Goal: Navigation & Orientation: Find specific page/section

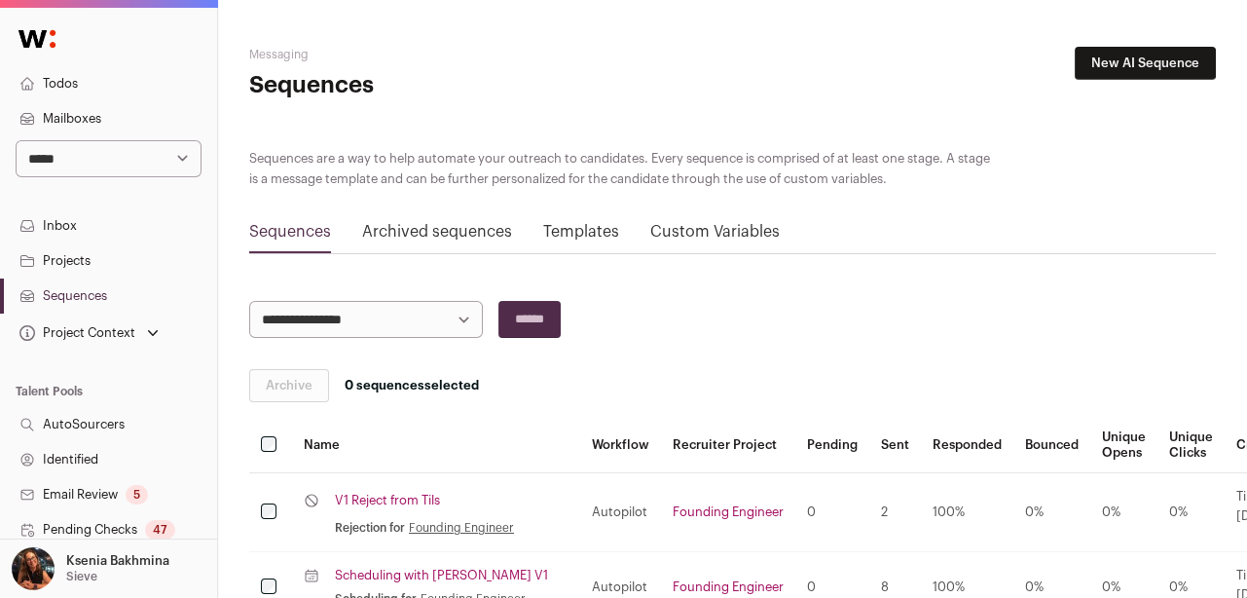
click at [69, 297] on link "Sequences" at bounding box center [108, 296] width 217 height 35
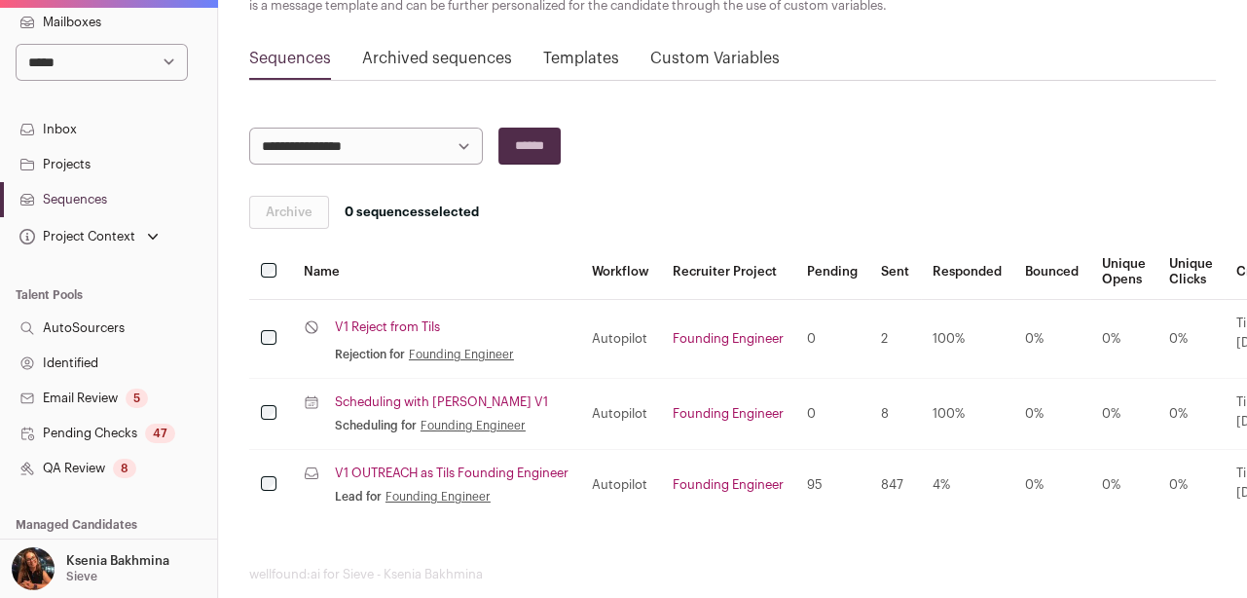
scroll to position [171, 0]
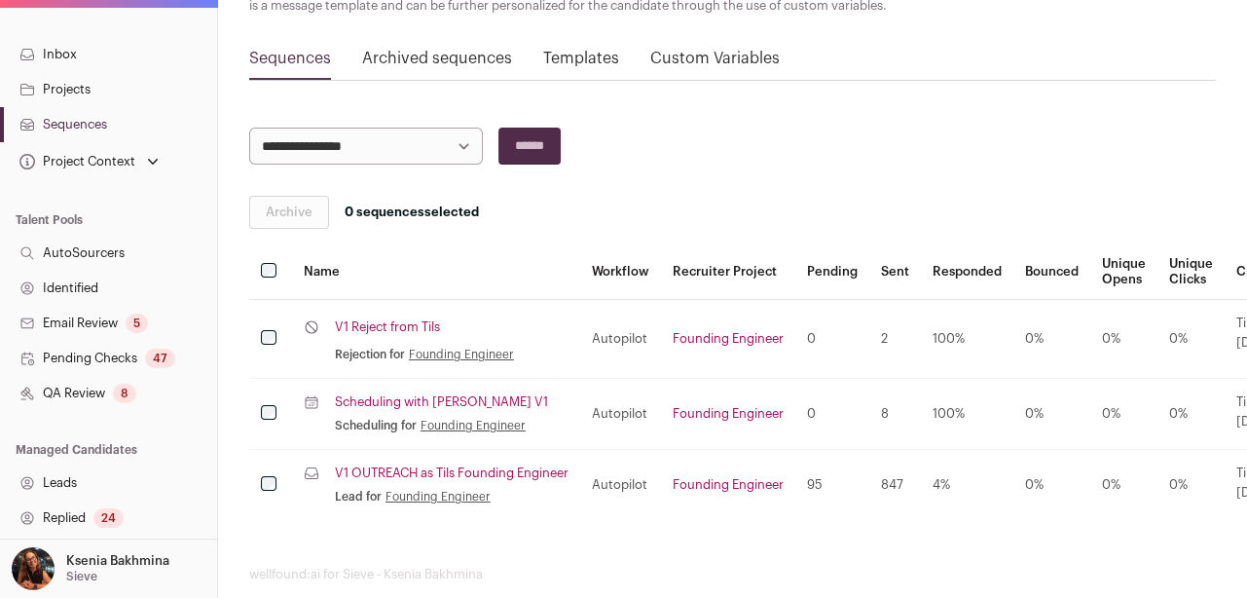
click at [70, 393] on link "QA Review 8" at bounding box center [108, 393] width 217 height 35
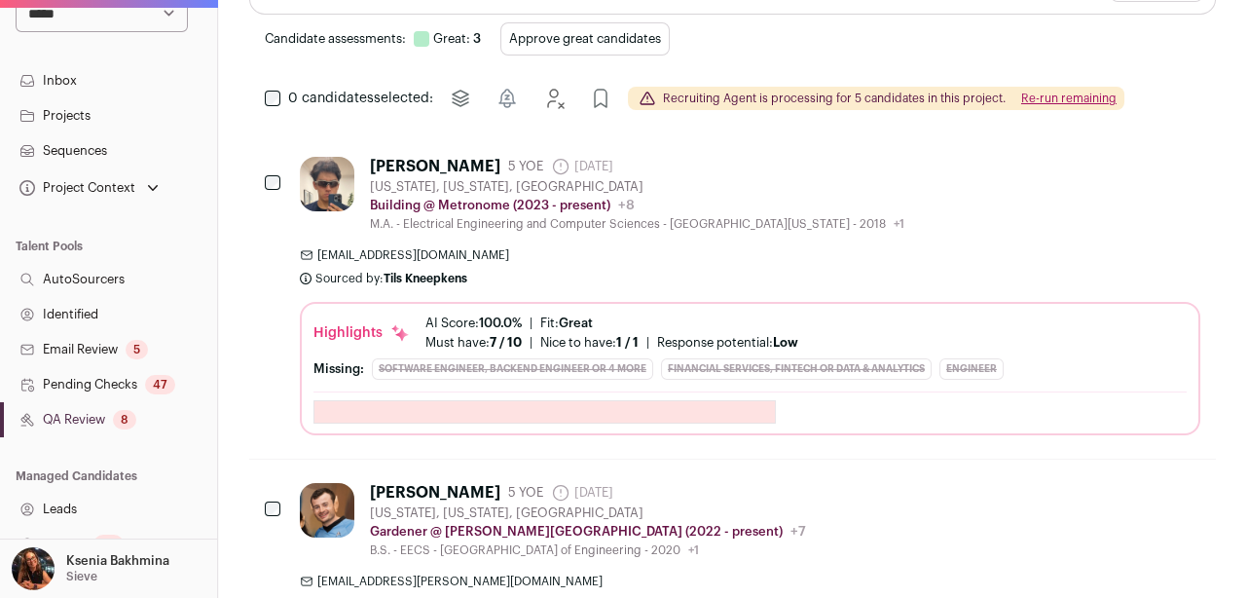
scroll to position [452, 0]
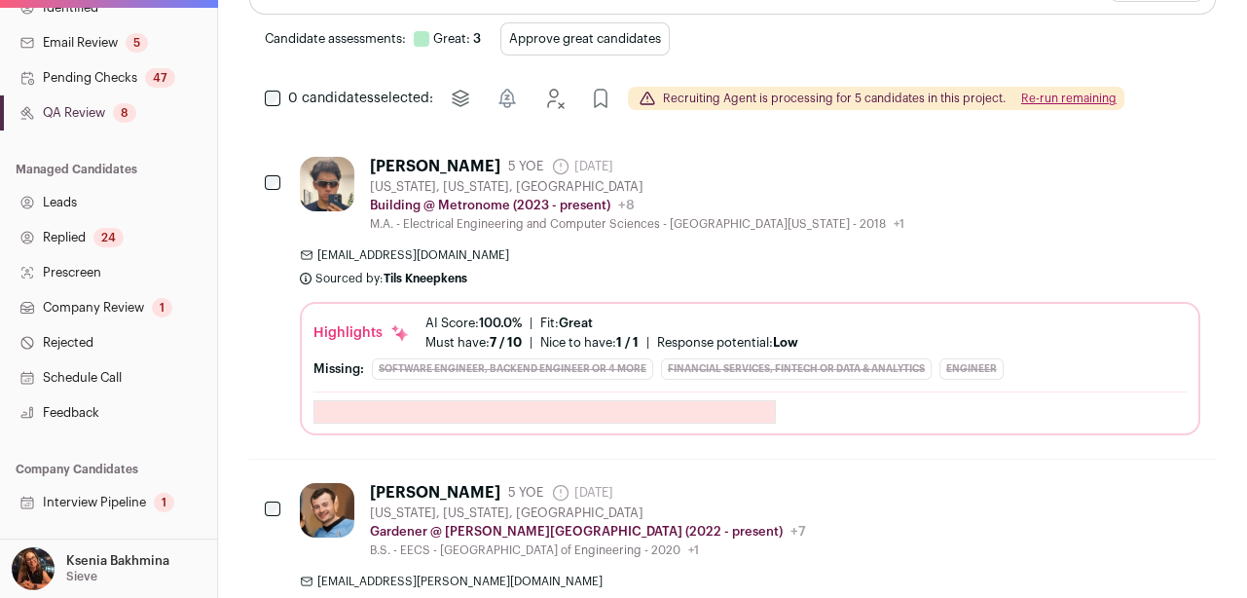
click at [93, 228] on link "Replied 24" at bounding box center [108, 237] width 217 height 35
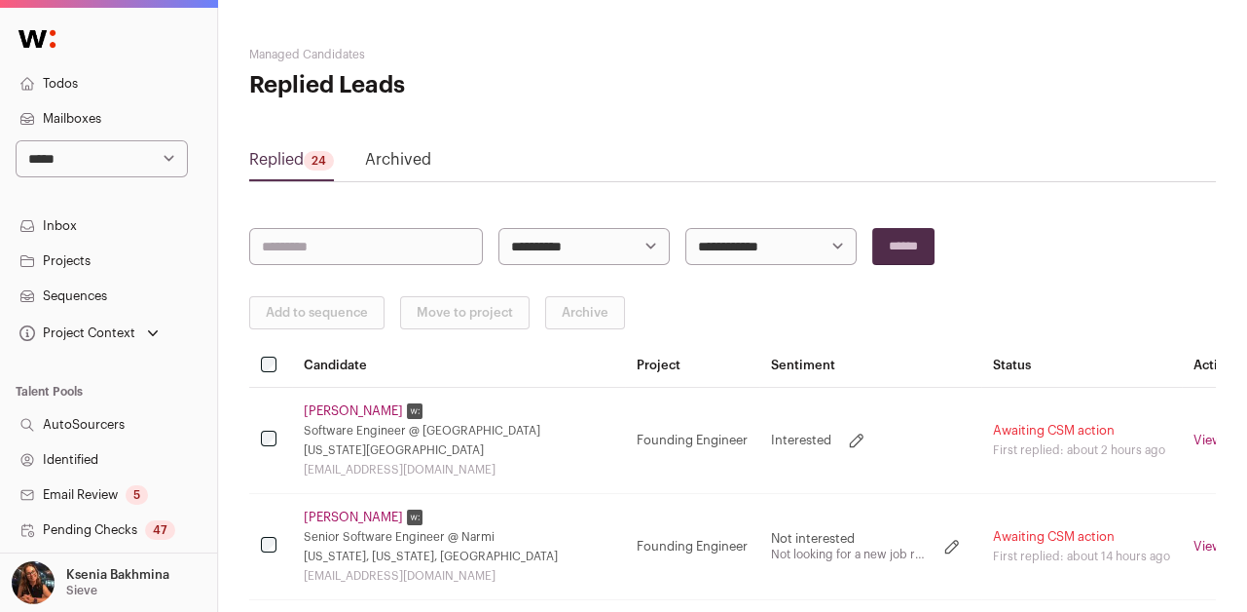
click at [76, 233] on link "Inbox" at bounding box center [108, 225] width 217 height 35
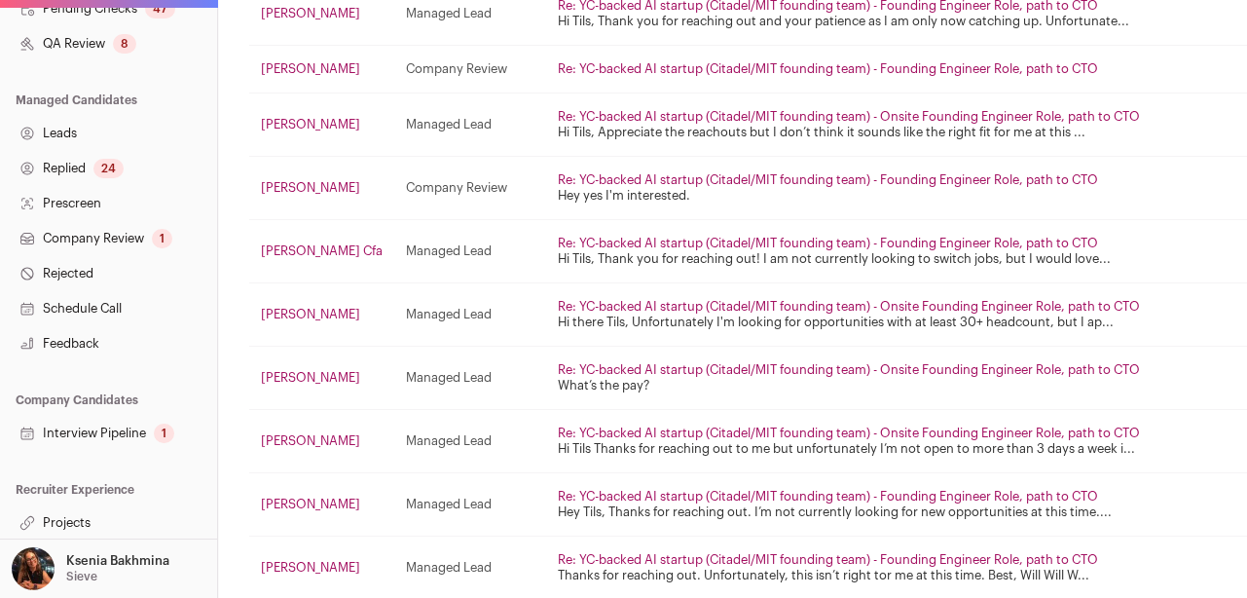
scroll to position [515, 0]
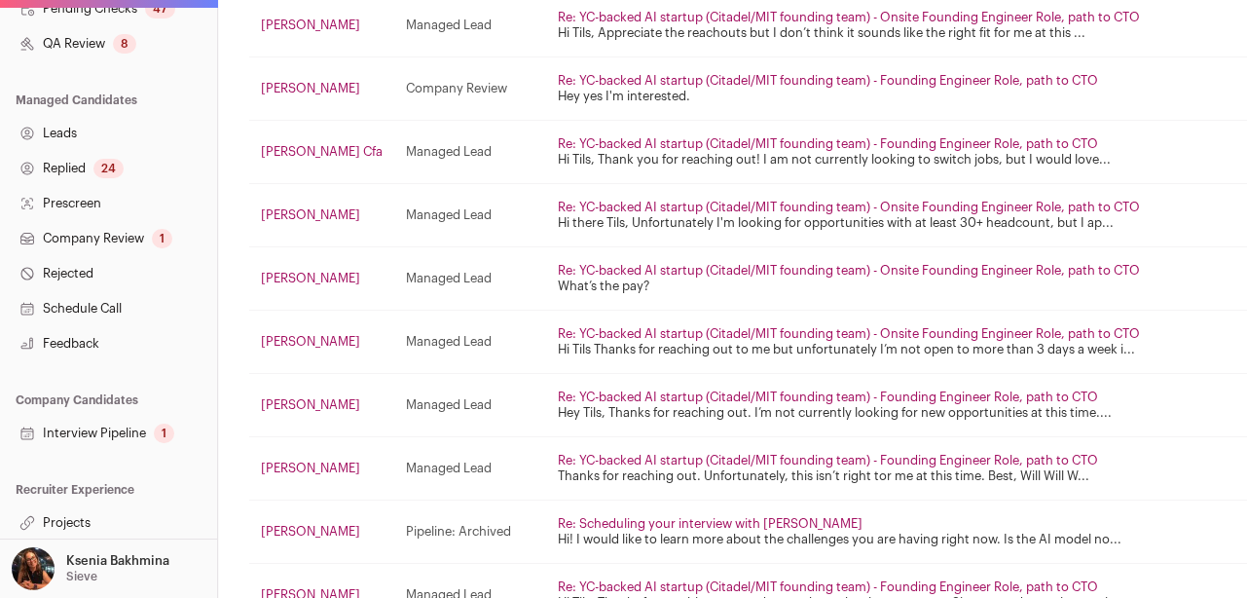
click at [82, 163] on link "Replied 24" at bounding box center [108, 168] width 217 height 35
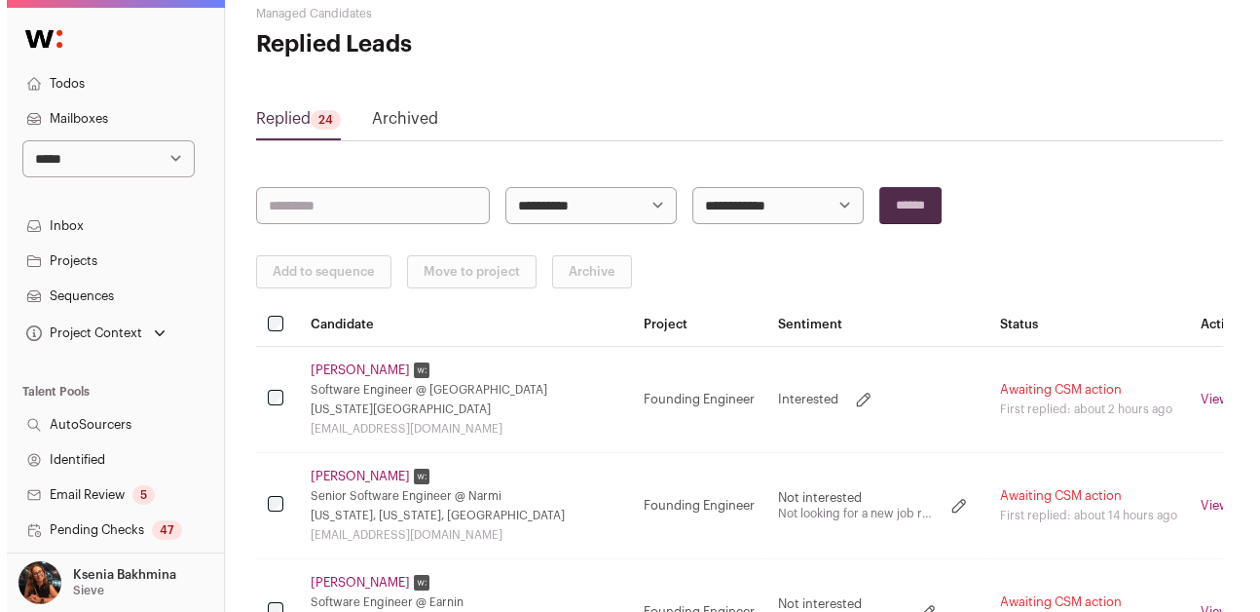
scroll to position [170, 0]
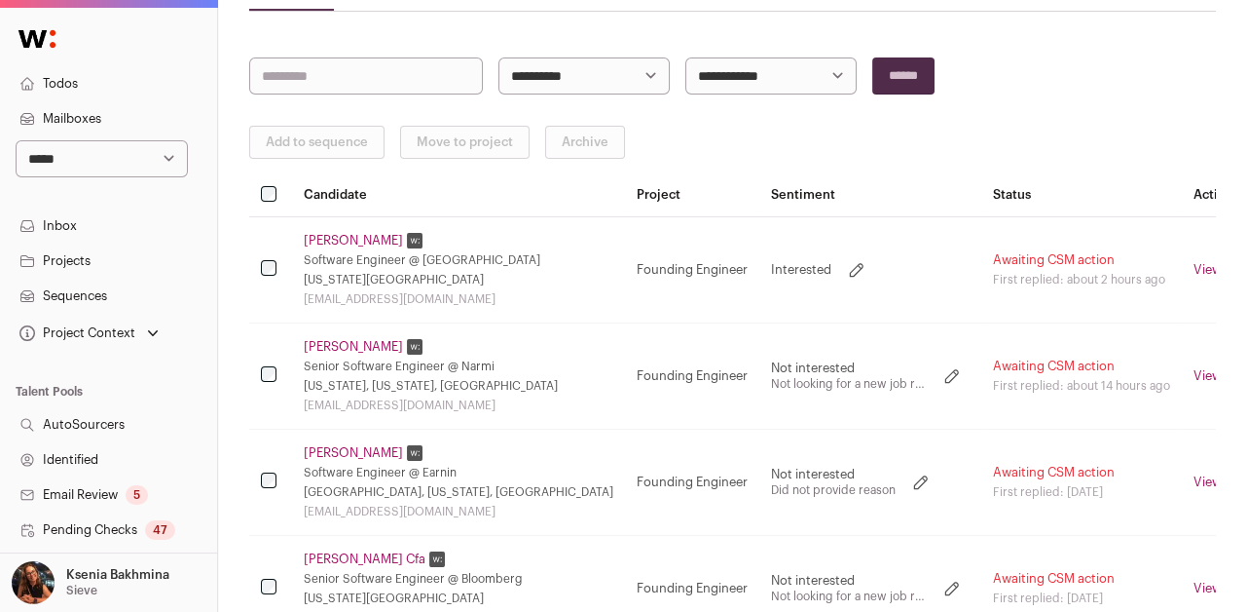
click at [345, 238] on link "[PERSON_NAME]" at bounding box center [353, 241] width 99 height 16
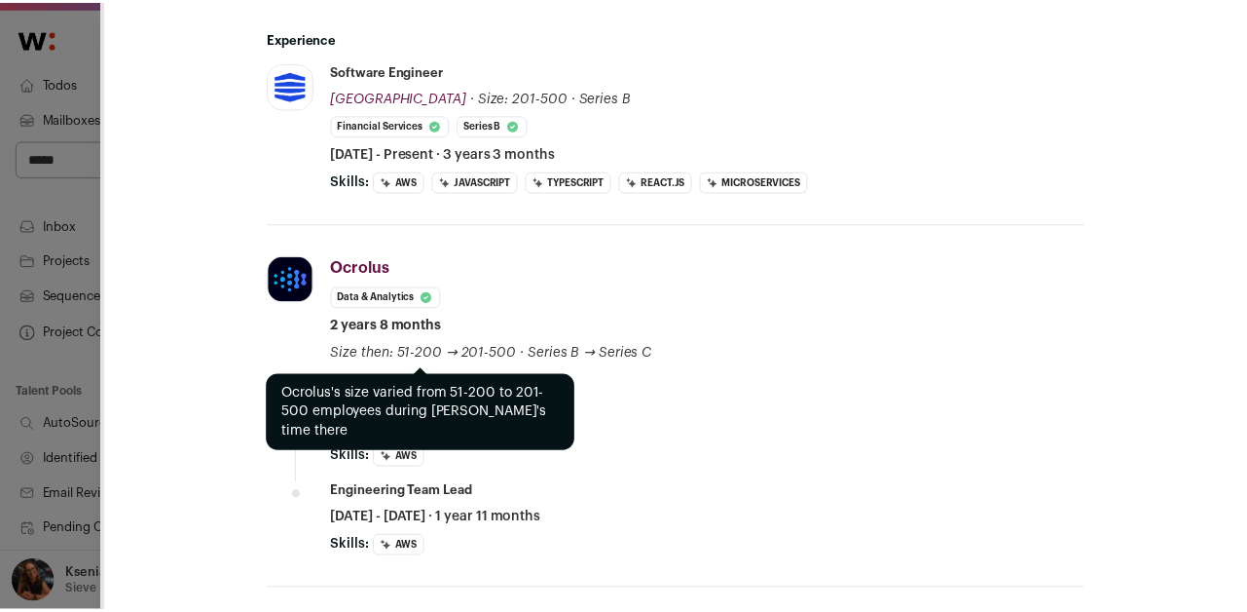
scroll to position [1066, 0]
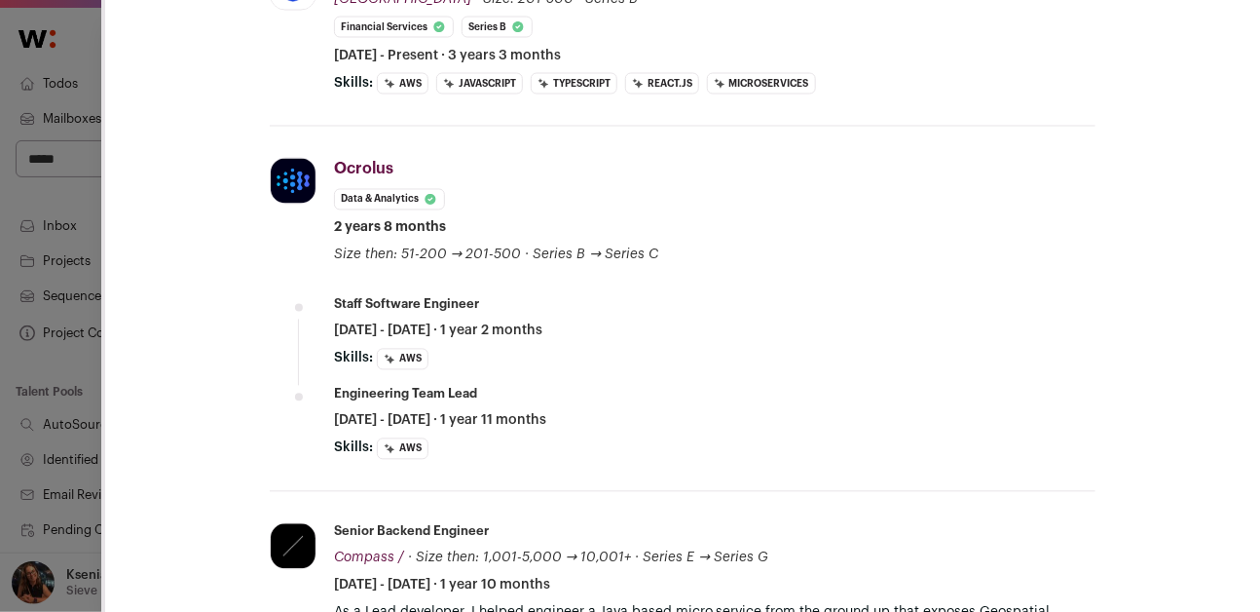
click at [61, 379] on div "[PERSON_NAME] Last update: [DATE] View most recent conversation in Front [US_ST…" at bounding box center [630, 306] width 1260 height 612
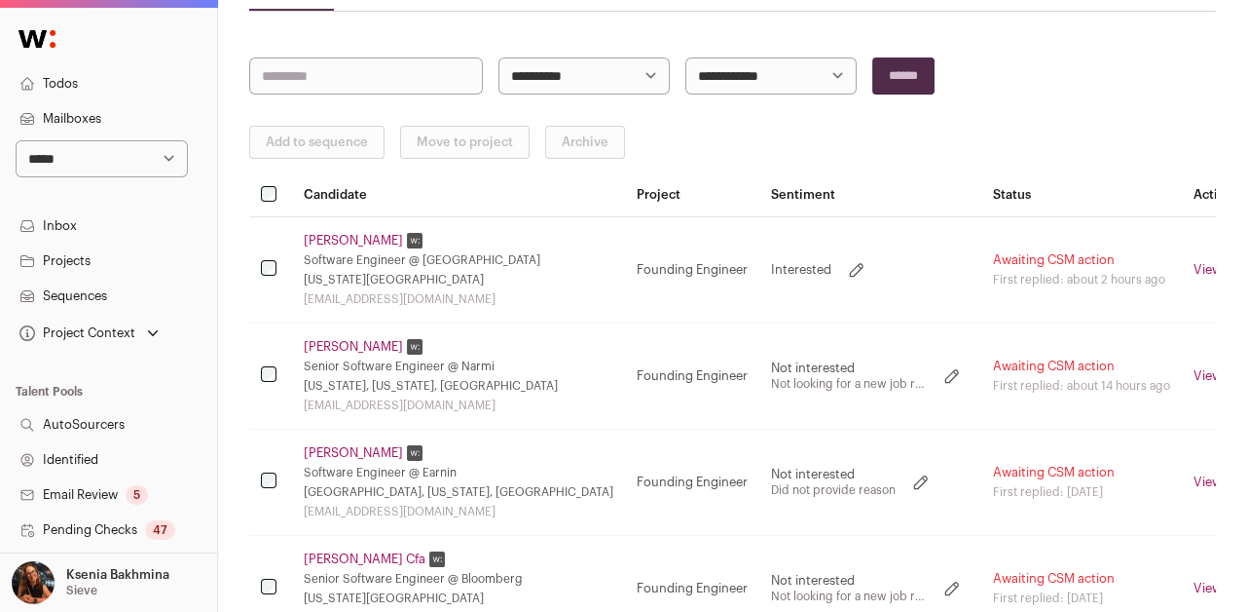
click at [67, 227] on link "Inbox" at bounding box center [108, 225] width 217 height 35
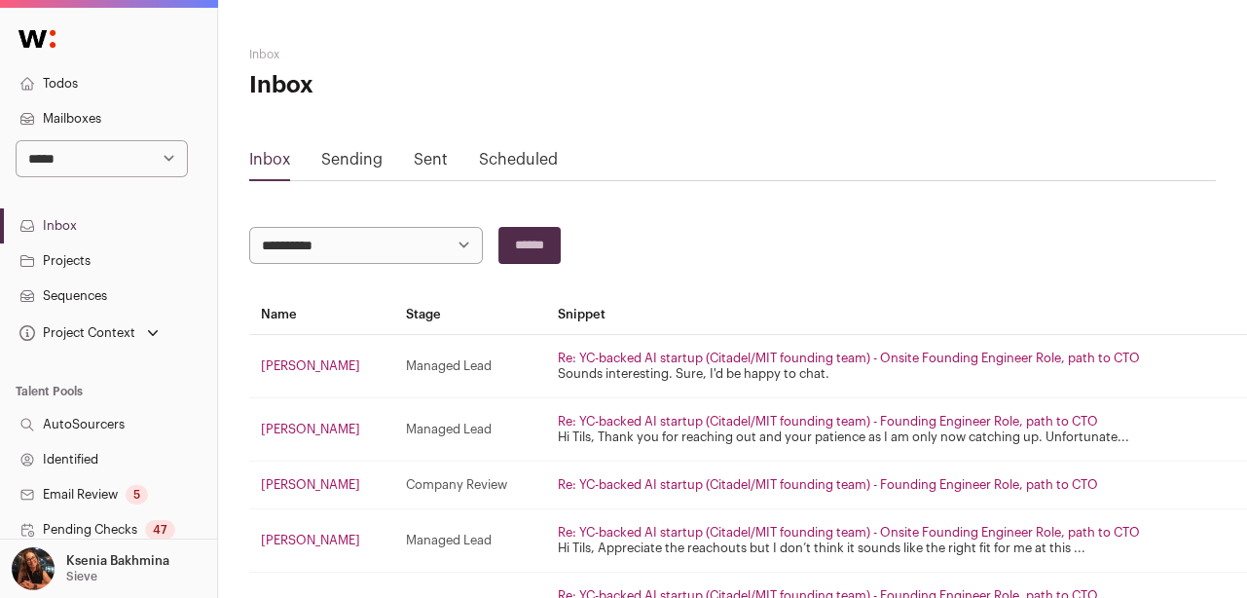
click at [424, 149] on div "Sent" at bounding box center [431, 163] width 34 height 31
click at [417, 152] on link "Sent" at bounding box center [431, 160] width 34 height 16
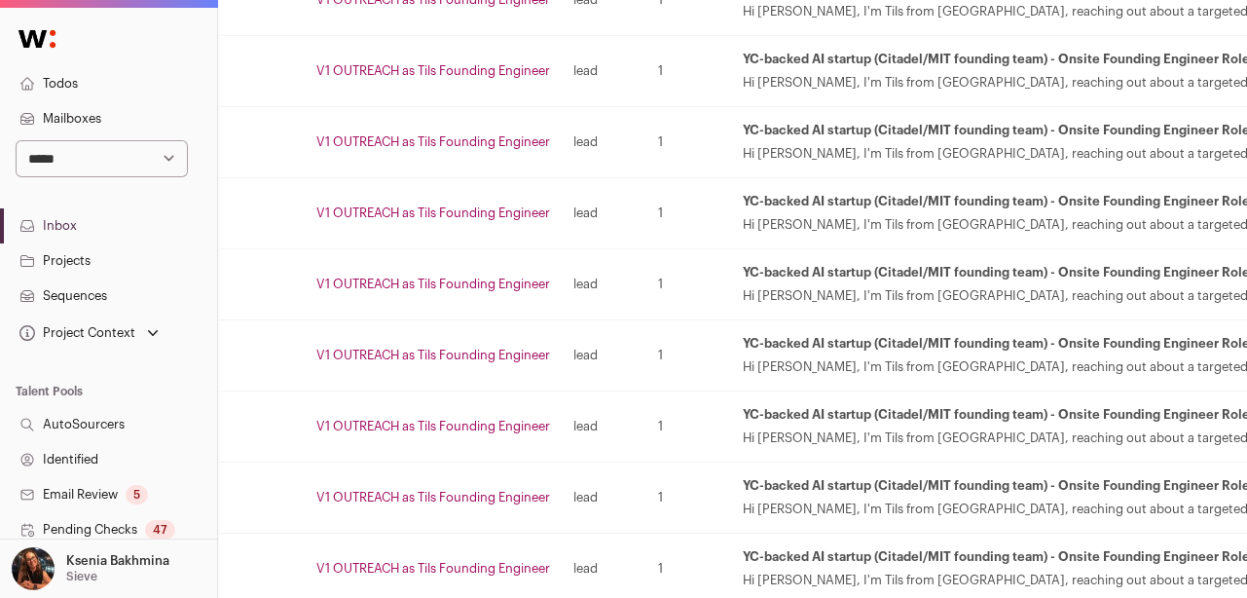
scroll to position [673, 169]
